Goal: Information Seeking & Learning: Understand process/instructions

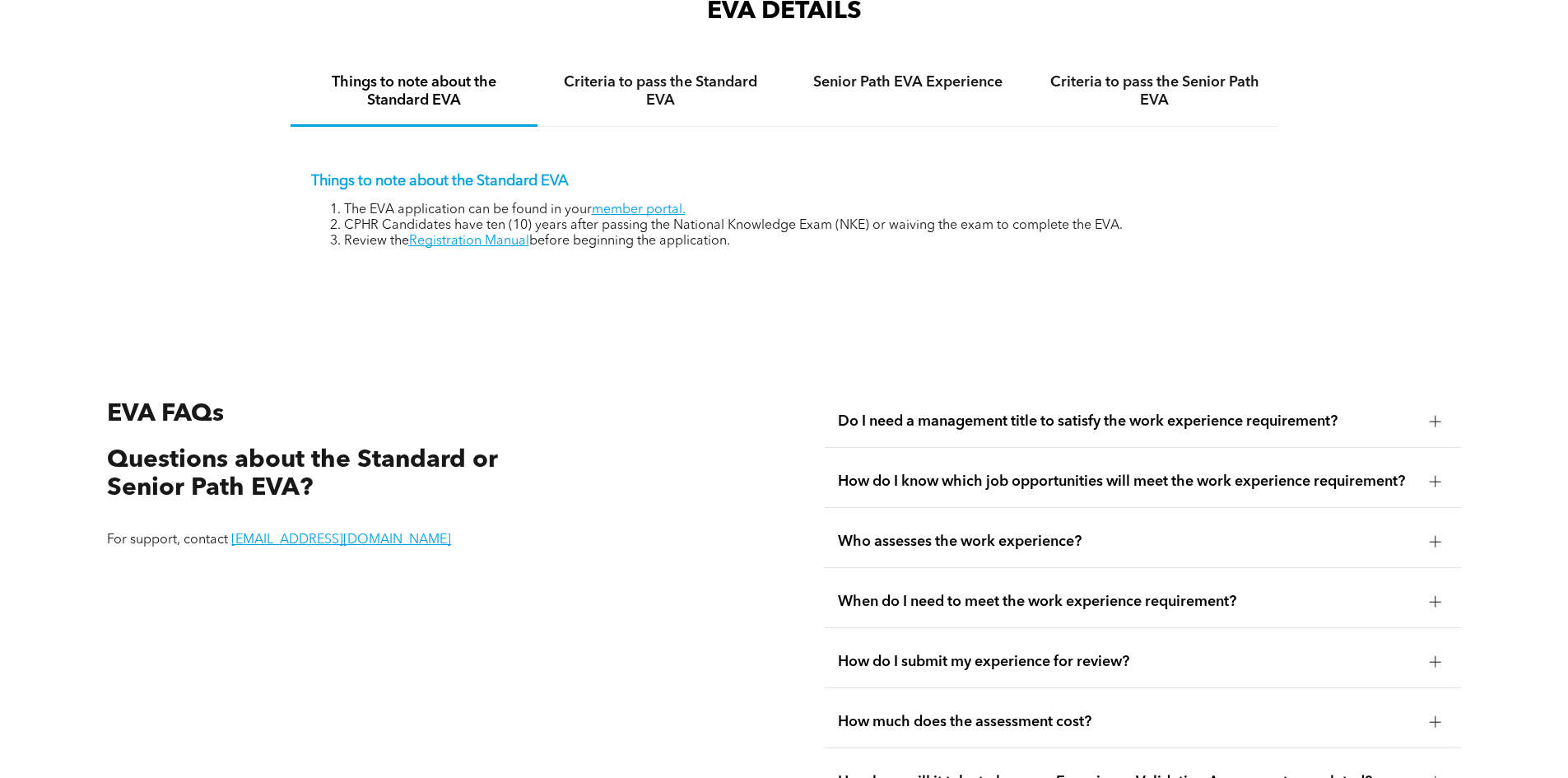
scroll to position [2759, 0]
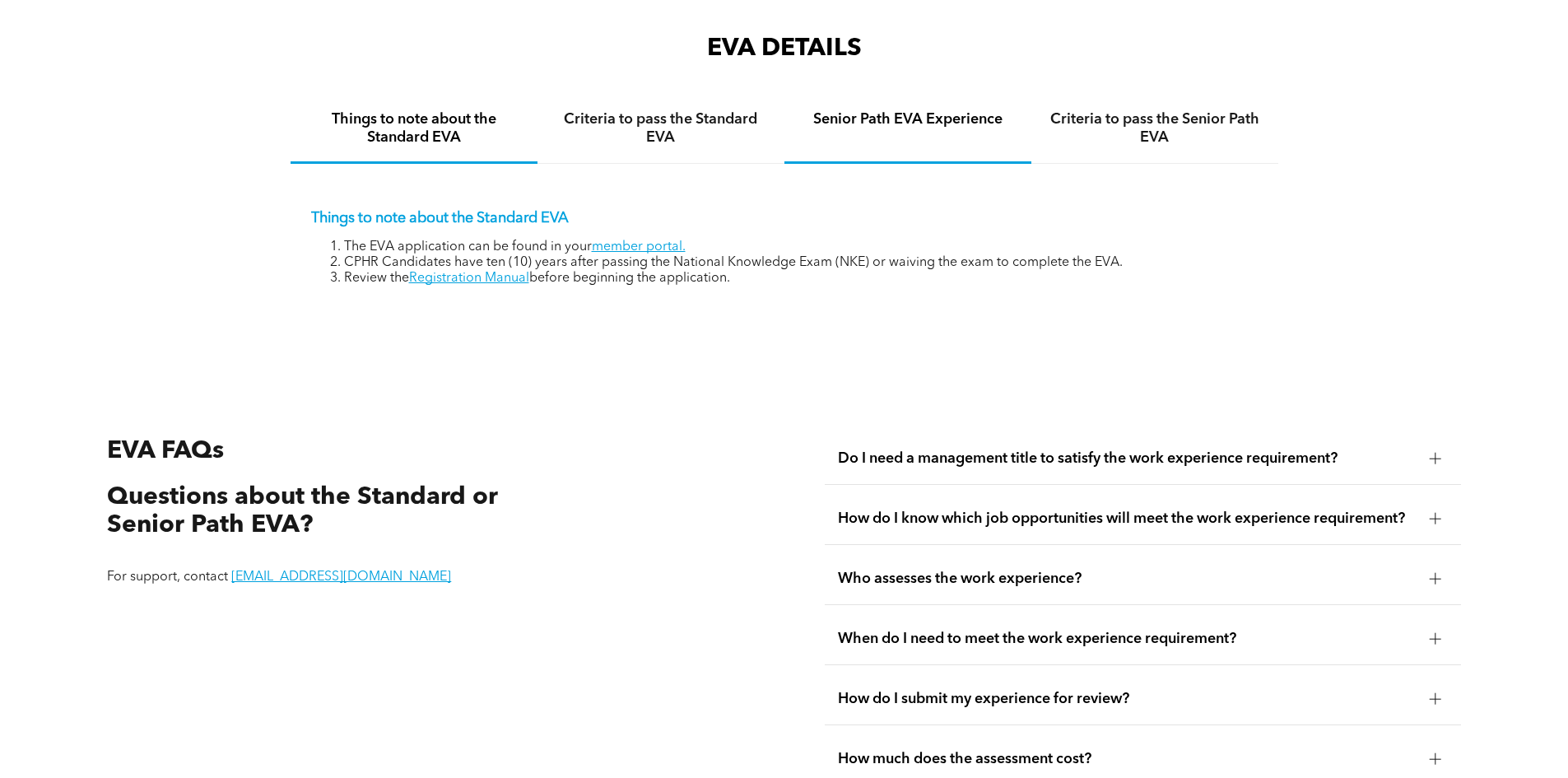
click at [948, 110] on h4 "Senior Path EVA Experience" at bounding box center [907, 119] width 217 height 18
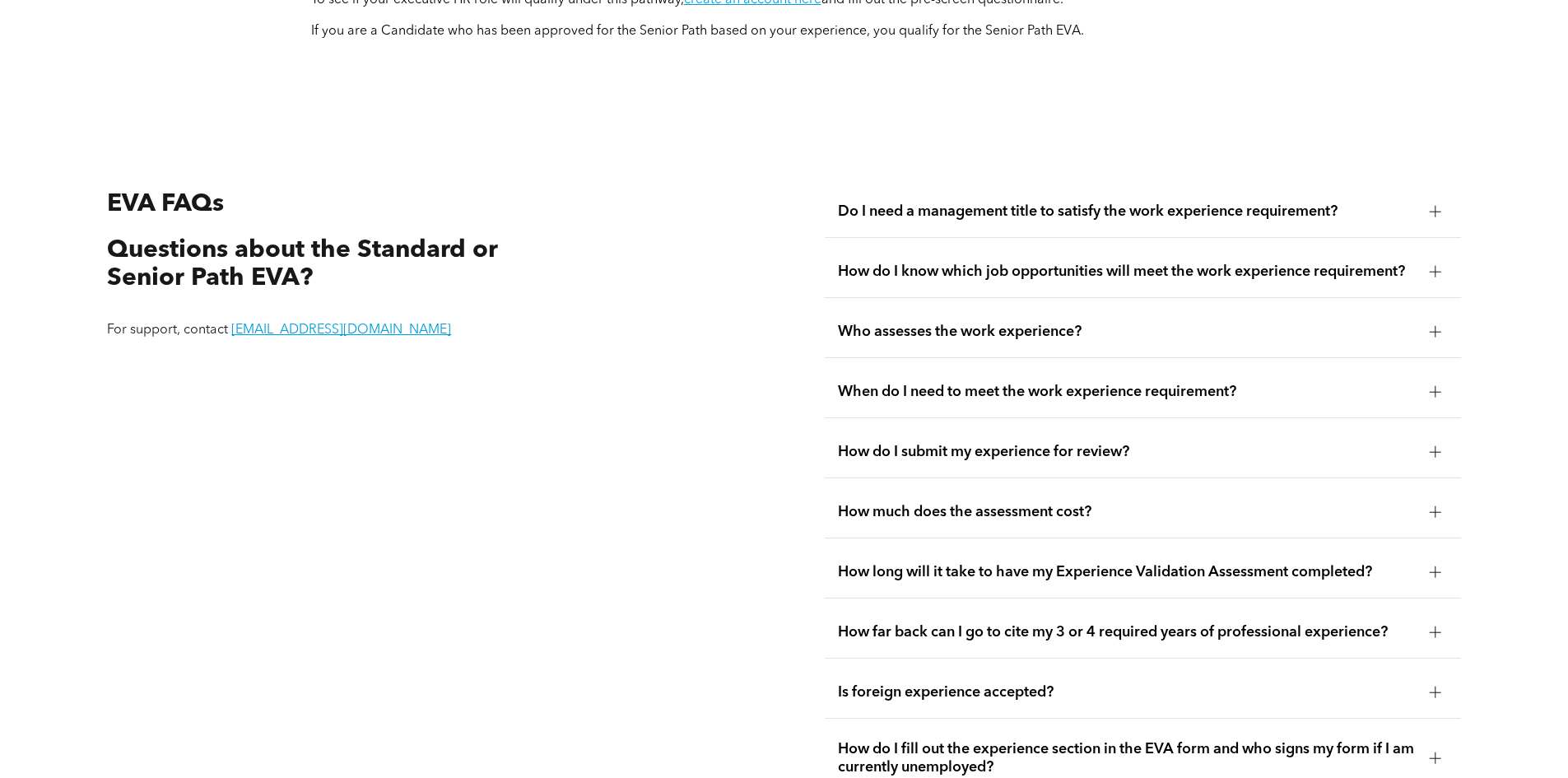
scroll to position [3253, 0]
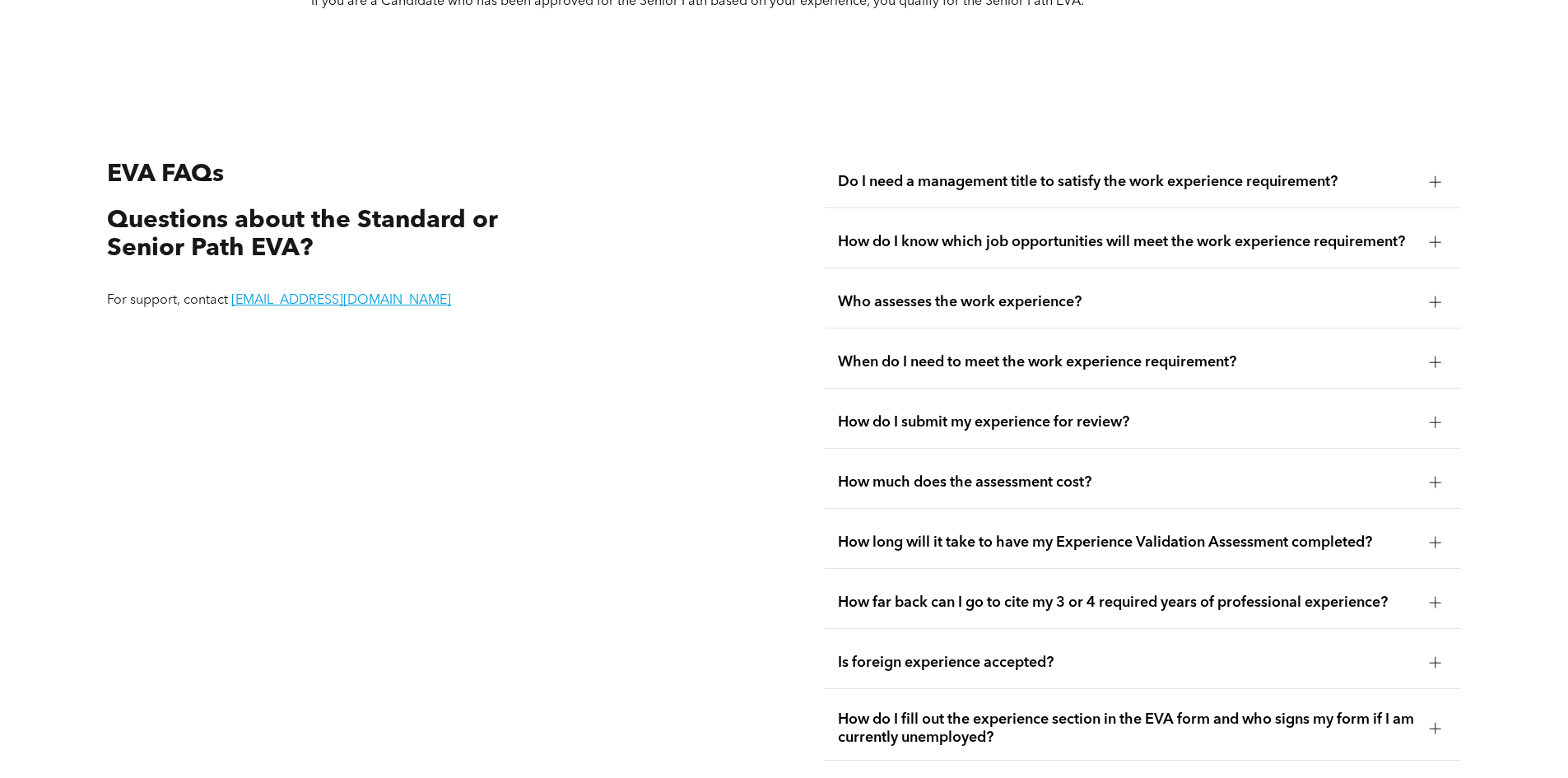
click at [1065, 413] on span "How do I submit my experience for review?" at bounding box center [1127, 422] width 578 height 18
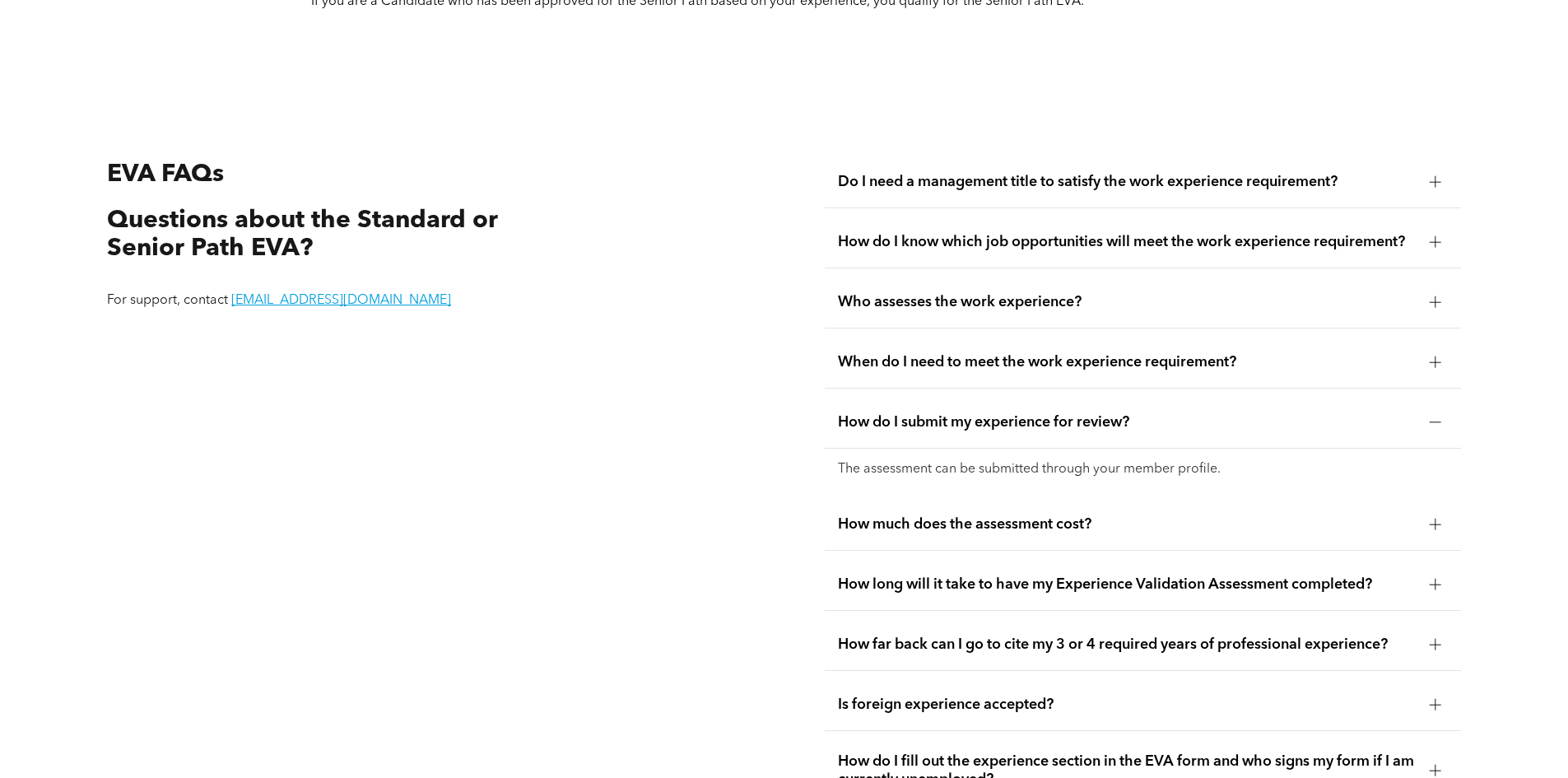
click at [1075, 353] on span "When do I need to meet the work experience requirement?" at bounding box center [1127, 362] width 578 height 18
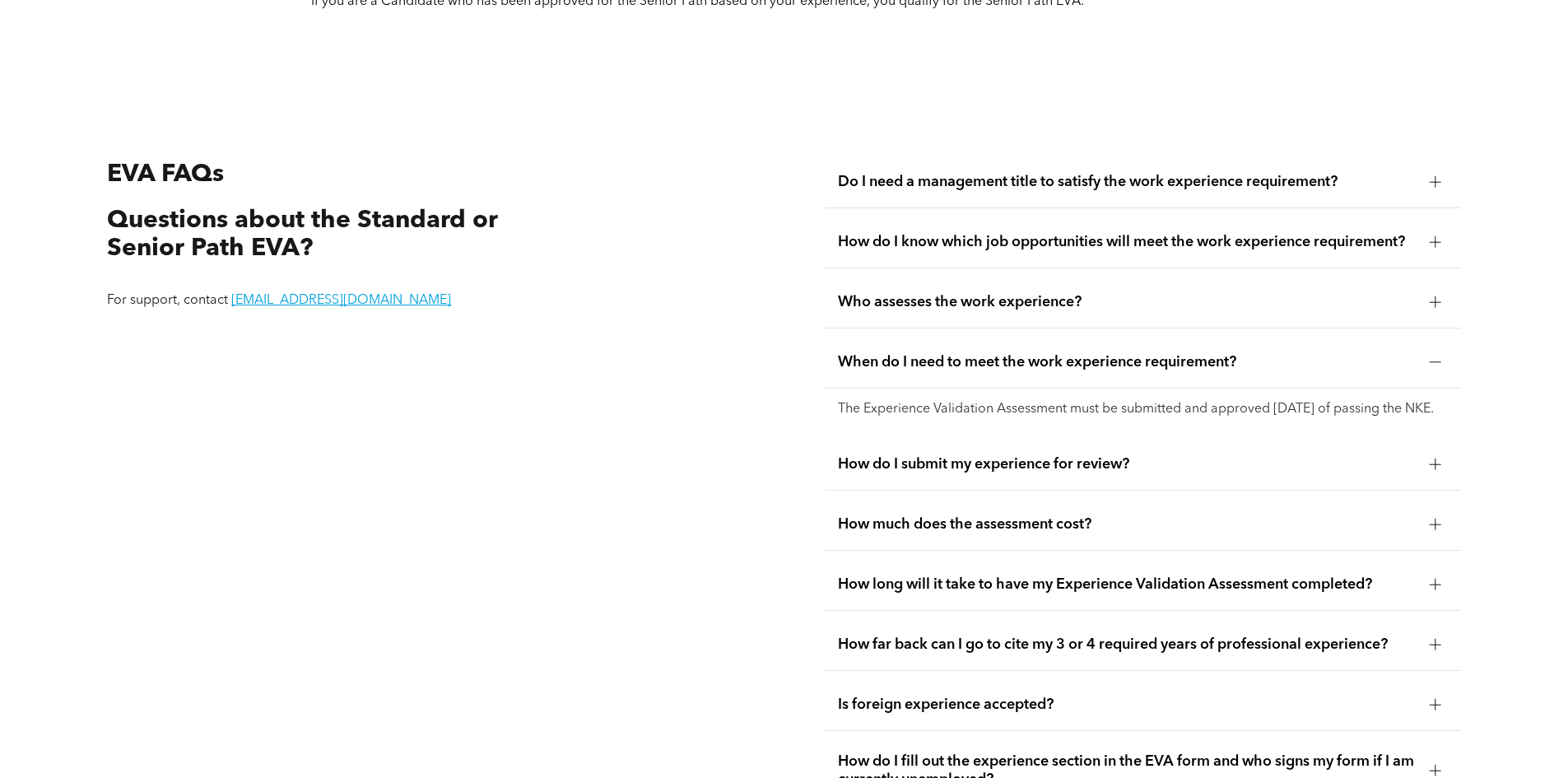
click at [1031, 293] on span "Who assesses the work experience?" at bounding box center [1127, 302] width 578 height 18
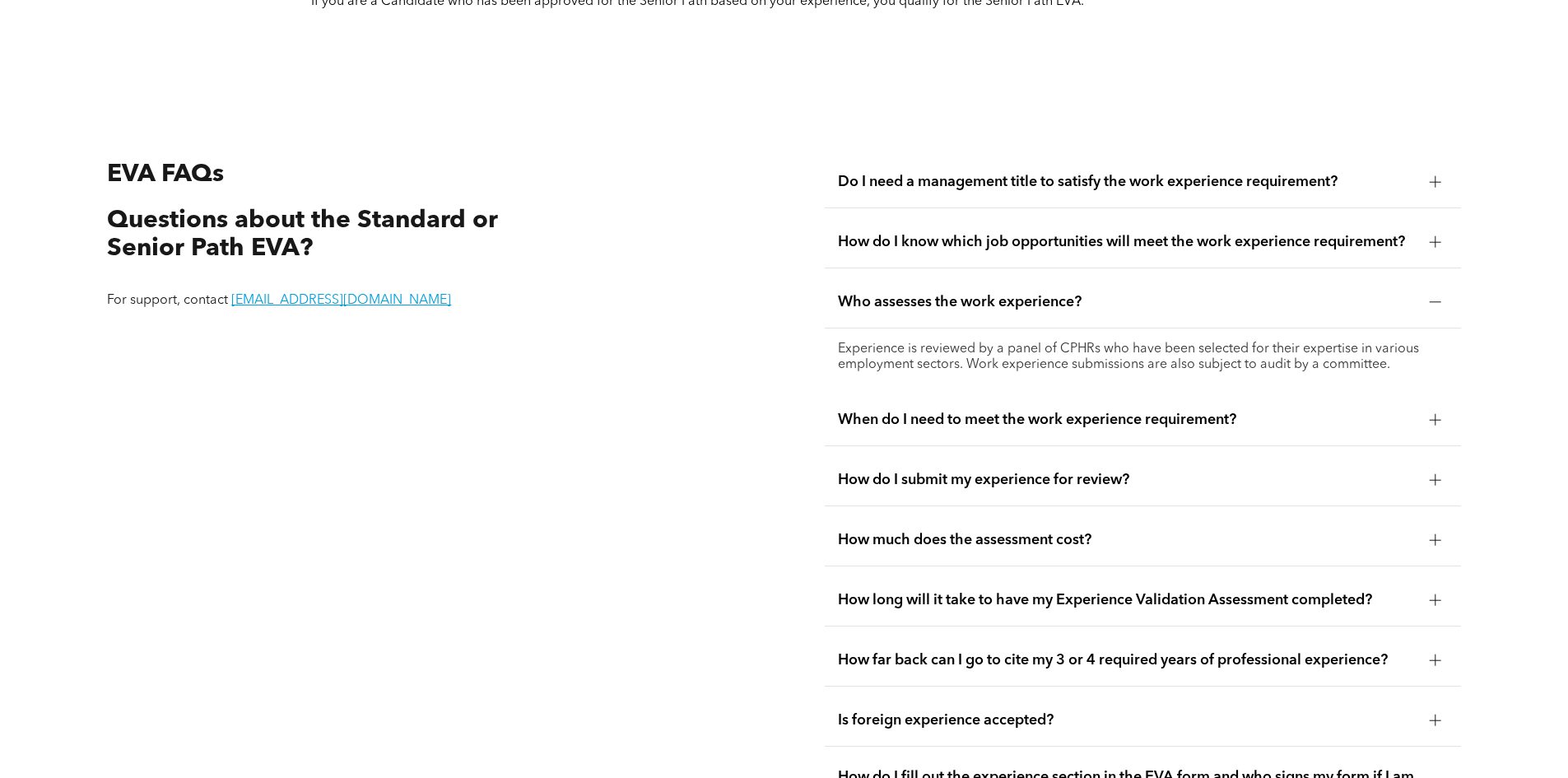
click at [1020, 173] on span "Do I need a management title to satisfy the work experience requirement?" at bounding box center [1127, 182] width 578 height 18
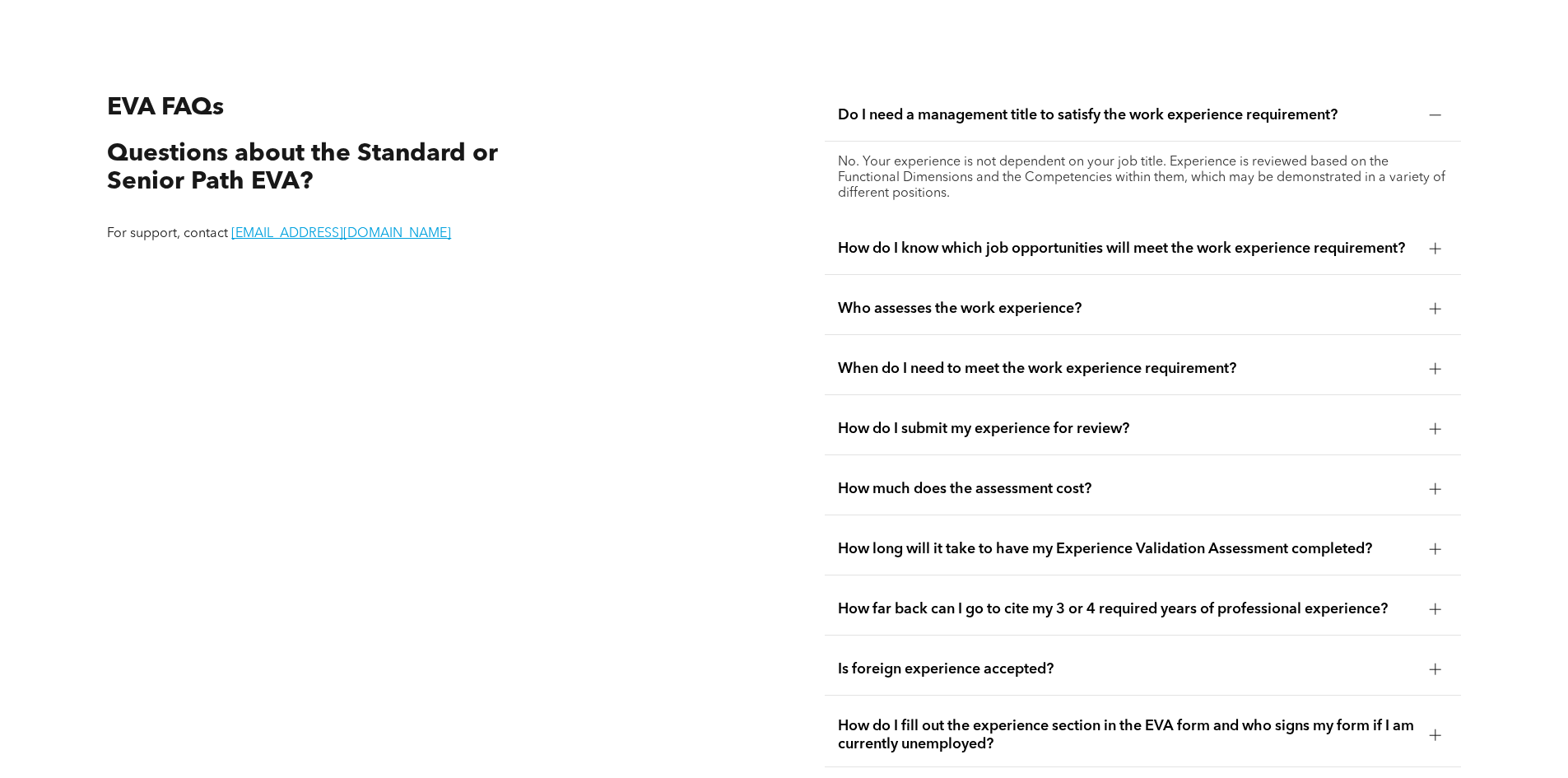
scroll to position [3582, 0]
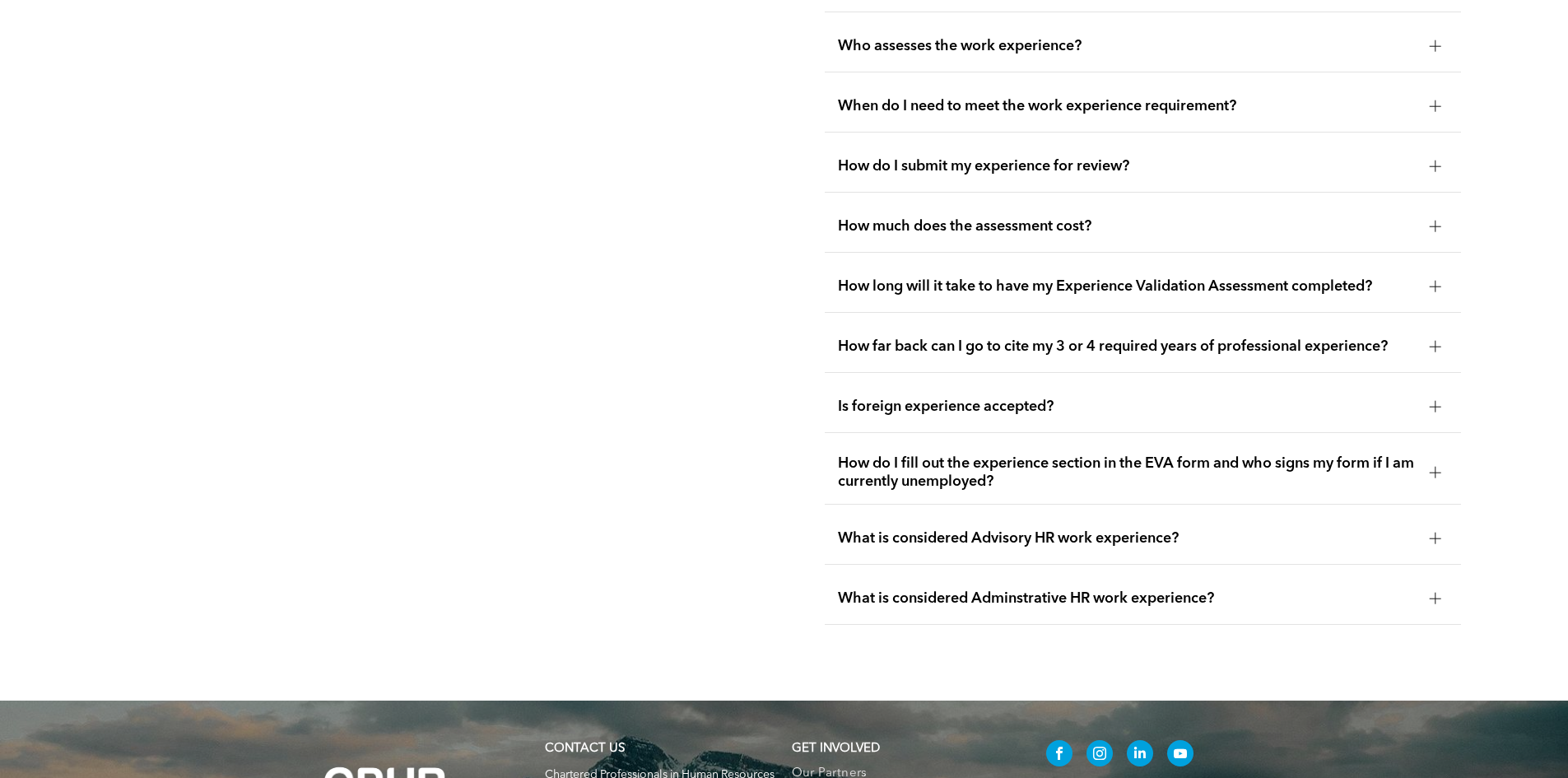
click at [1013, 321] on div "How far back can I go to cite my 3 or 4 required years of professional experien…" at bounding box center [1143, 347] width 636 height 52
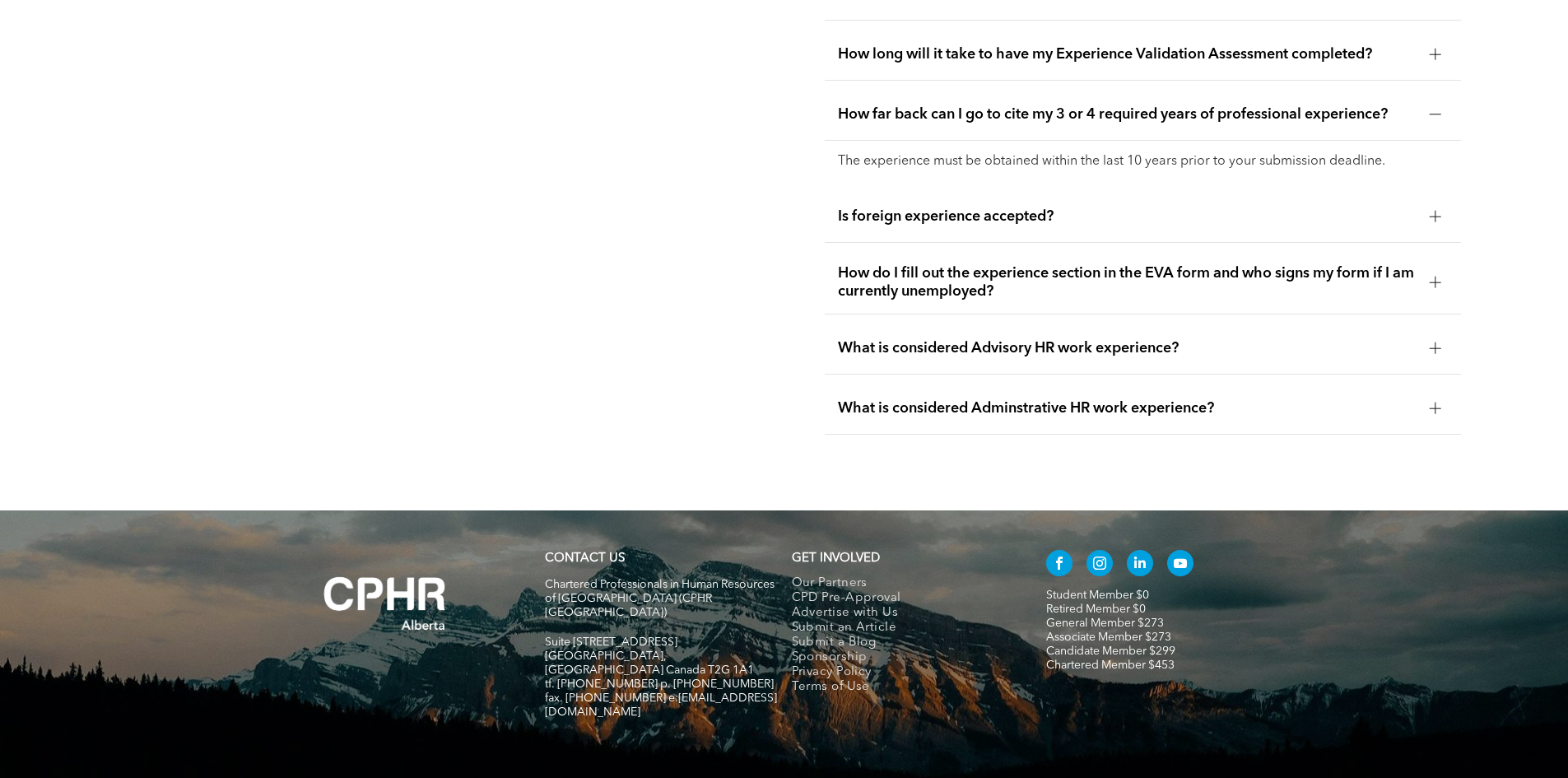
scroll to position [3747, 0]
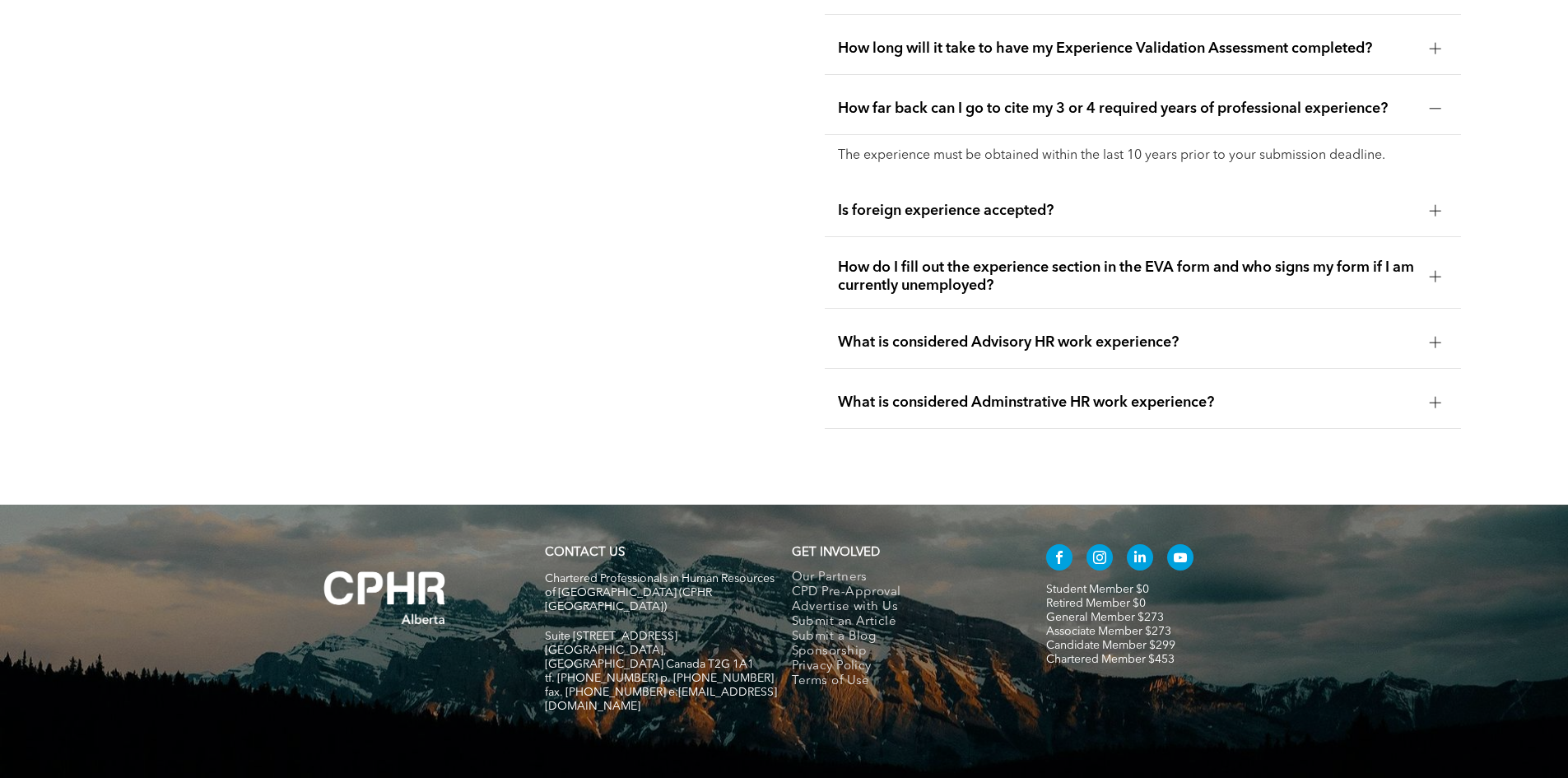
click at [1009, 393] on span "What is considered Adminstrative HR work experience?" at bounding box center [1127, 402] width 578 height 18
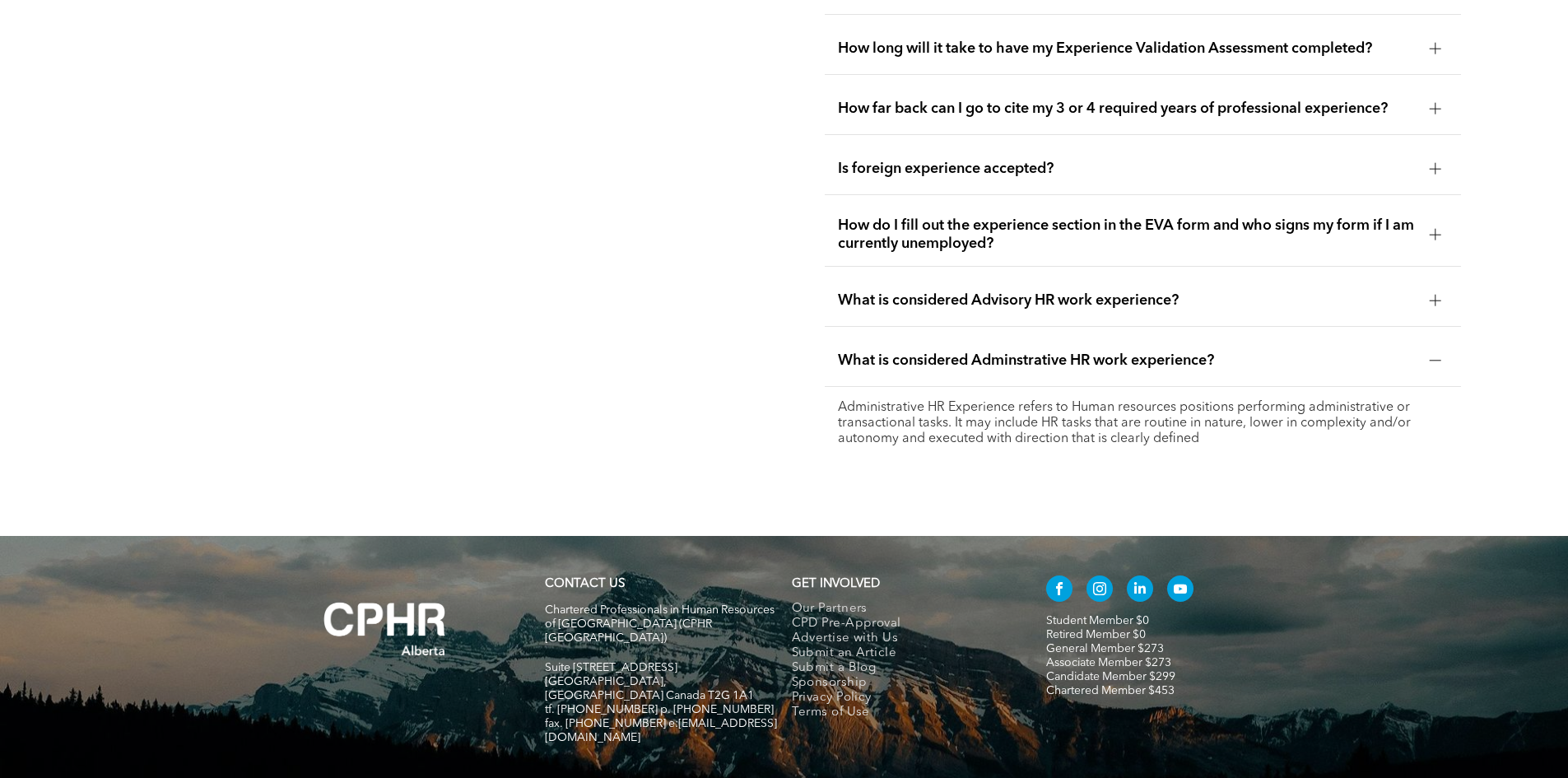
click at [1018, 294] on div "What is considered Advisory HR work experience?" at bounding box center [1143, 301] width 636 height 52
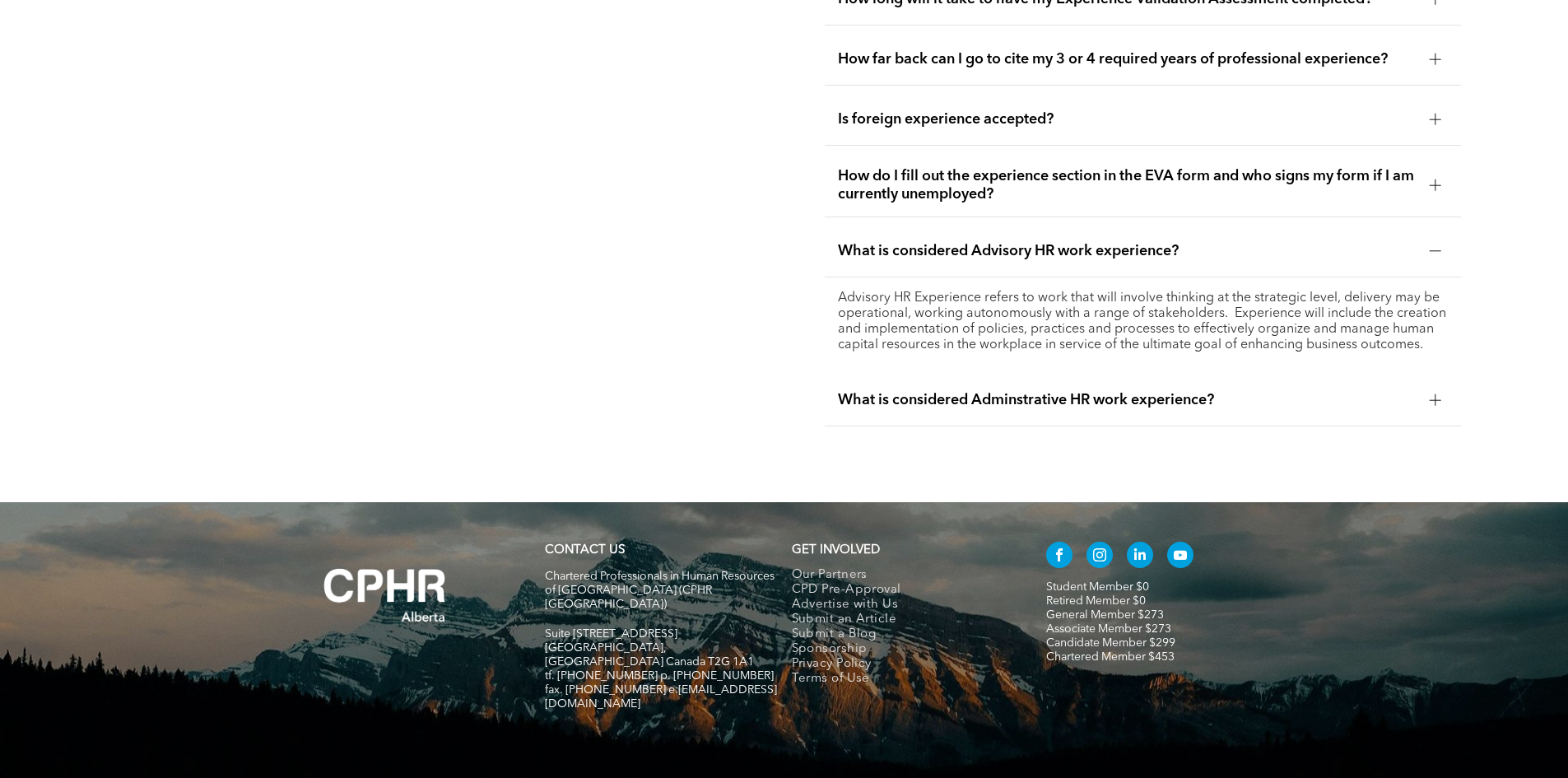
scroll to position [3818, 0]
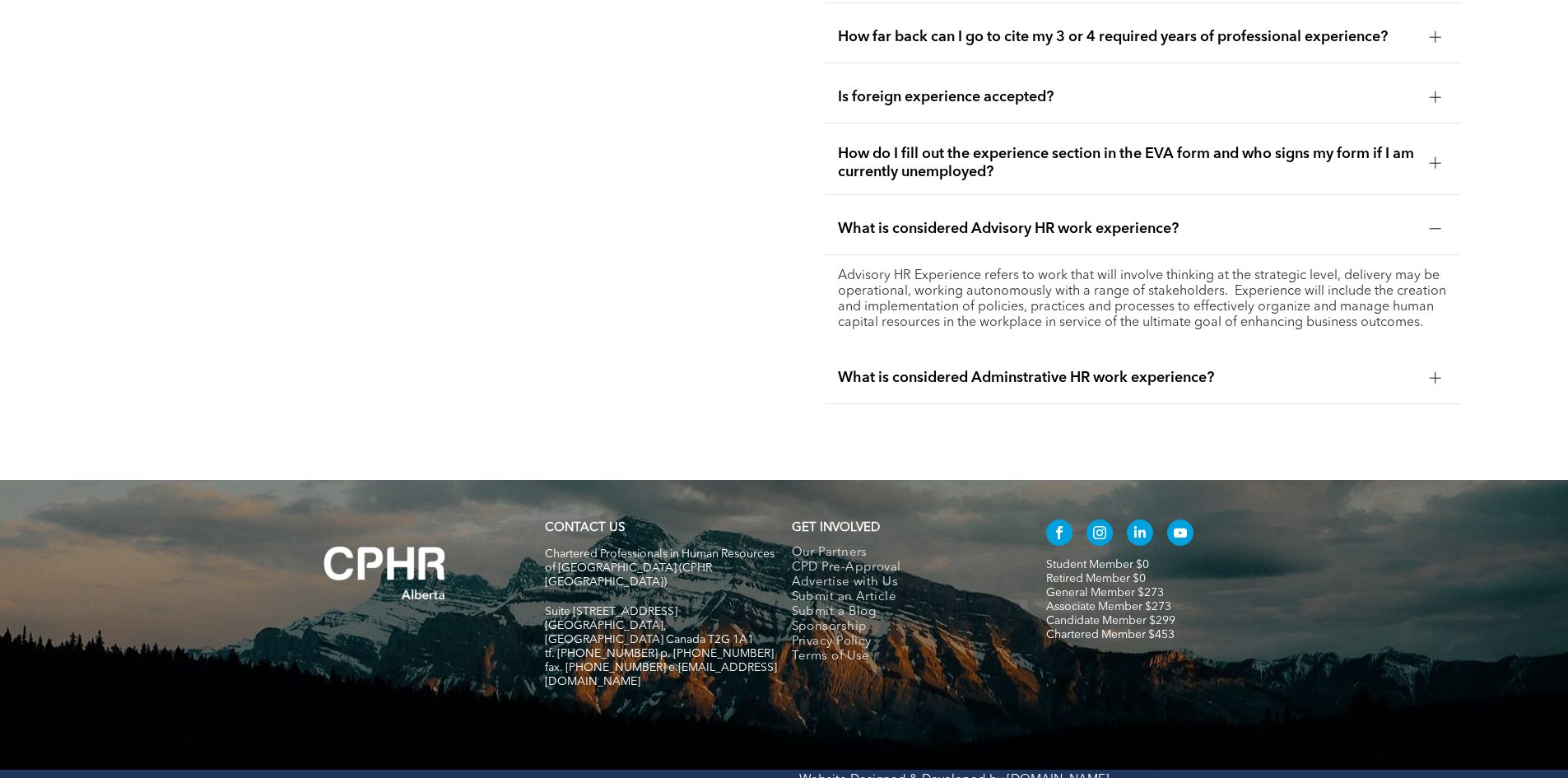
click at [1074, 369] on div "What is considered Adminstrative HR work experience?" at bounding box center [1143, 378] width 636 height 52
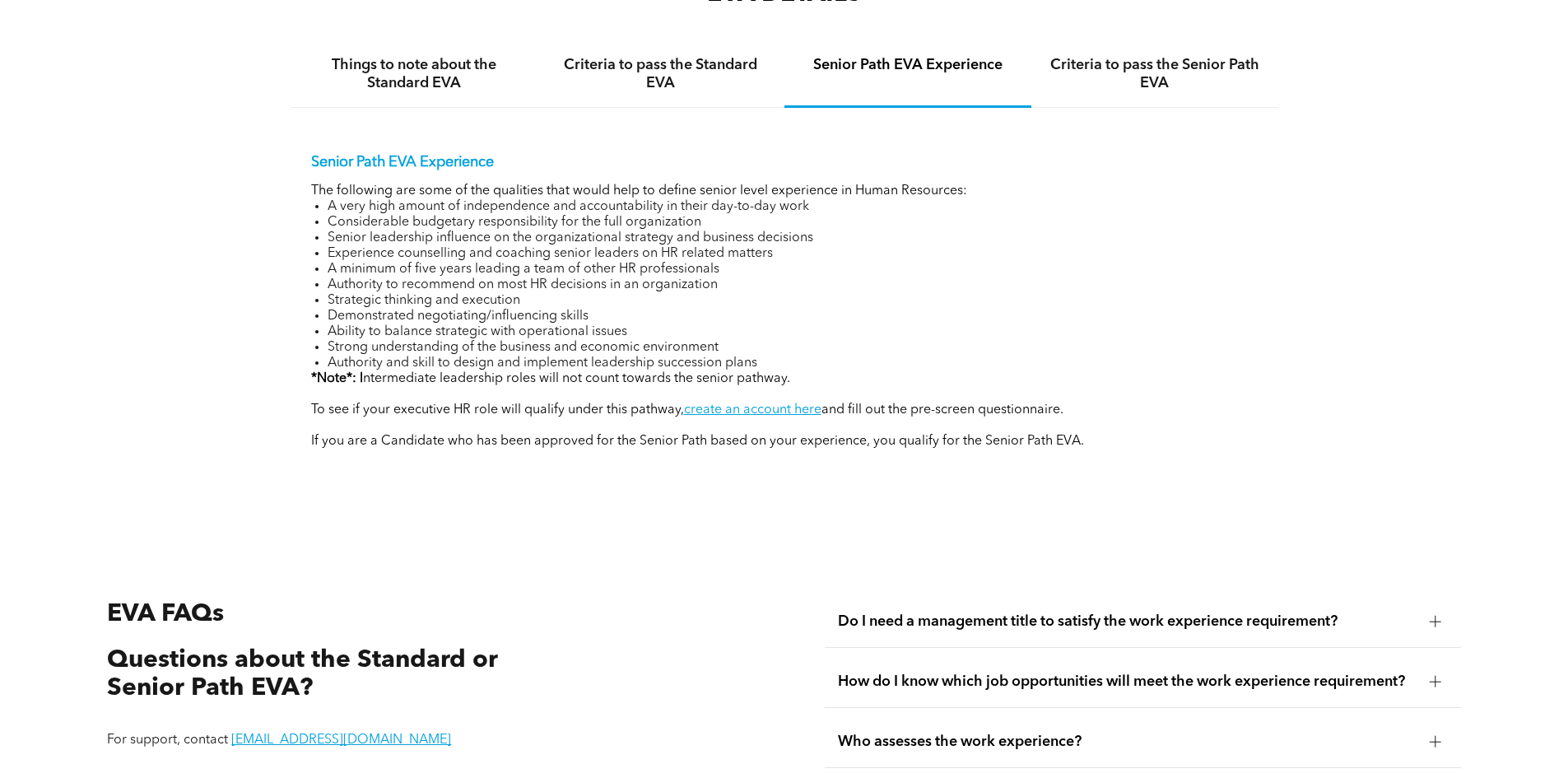
scroll to position [2815, 0]
click at [777, 402] on link "create an account here" at bounding box center [752, 408] width 137 height 13
